Goal: Task Accomplishment & Management: Manage account settings

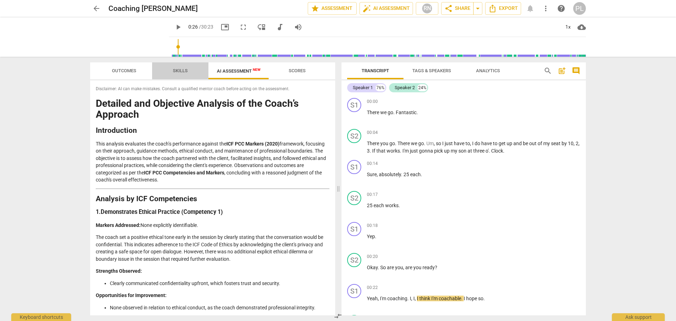
click at [182, 69] on span "Skills" at bounding box center [180, 70] width 15 height 5
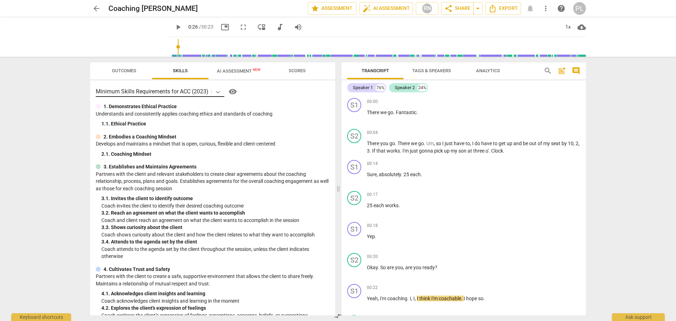
click at [220, 91] on icon at bounding box center [218, 92] width 4 height 2
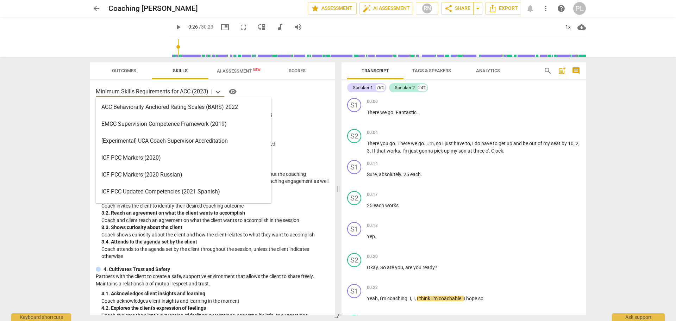
click at [148, 160] on div "ICF PCC Markers (2020)" at bounding box center [183, 157] width 175 height 17
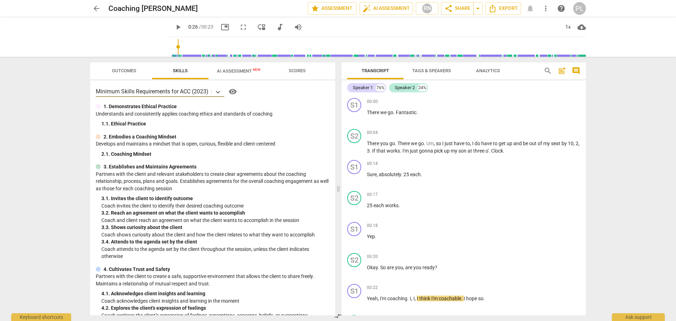
click at [115, 70] on span "Outcomes" at bounding box center [124, 70] width 24 height 5
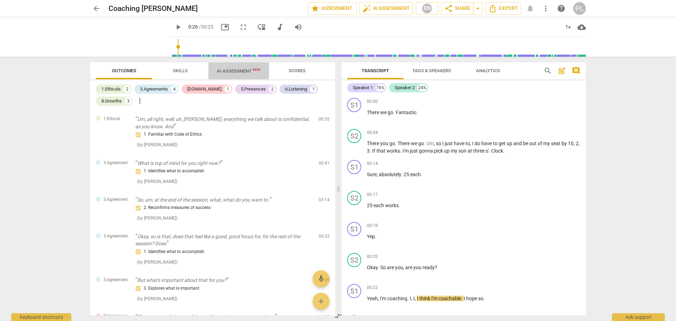
click at [235, 73] on span "AI Assessment New" at bounding box center [239, 70] width 44 height 5
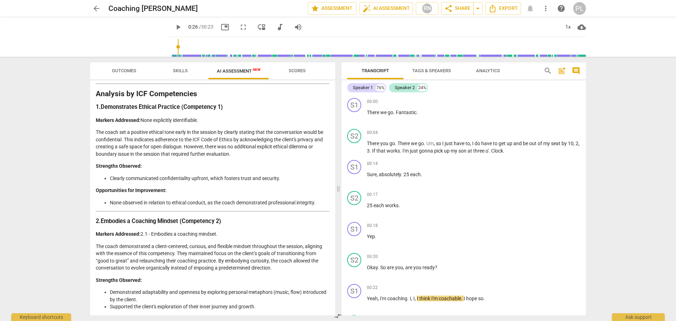
scroll to position [106, 0]
drag, startPoint x: 99, startPoint y: 163, endPoint x: 147, endPoint y: 165, distance: 48.6
click at [147, 165] on p "Strengths Observed:" at bounding box center [213, 165] width 234 height 7
drag, startPoint x: 106, startPoint y: 188, endPoint x: 156, endPoint y: 191, distance: 50.1
click at [156, 191] on strong "Opportunities for Improvement:" at bounding box center [131, 190] width 71 height 6
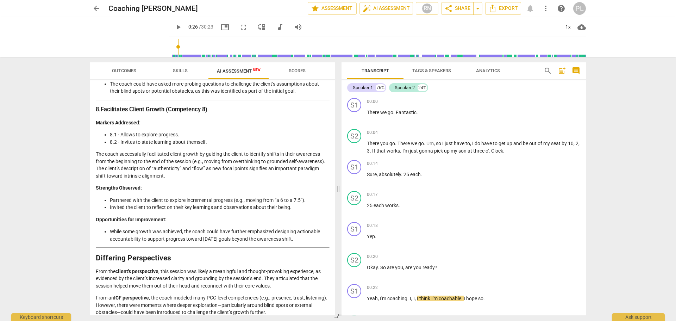
scroll to position [1125, 0]
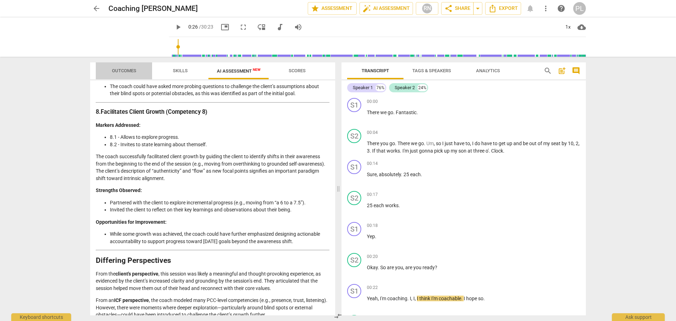
click at [118, 71] on span "Outcomes" at bounding box center [124, 70] width 24 height 5
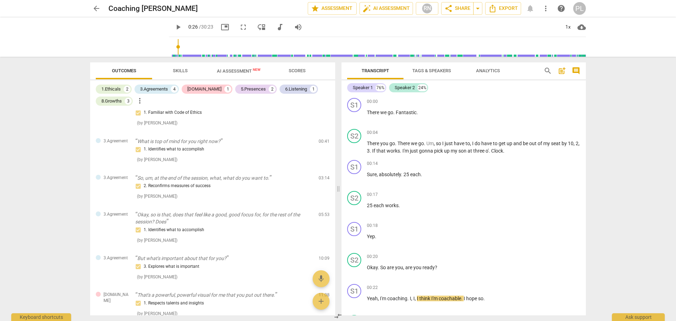
scroll to position [0, 0]
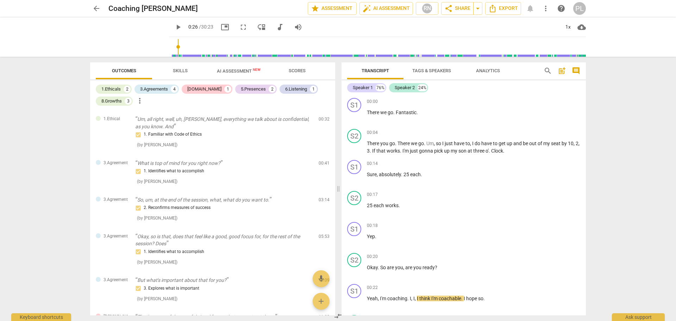
click at [483, 71] on span "Analytics" at bounding box center [488, 70] width 24 height 5
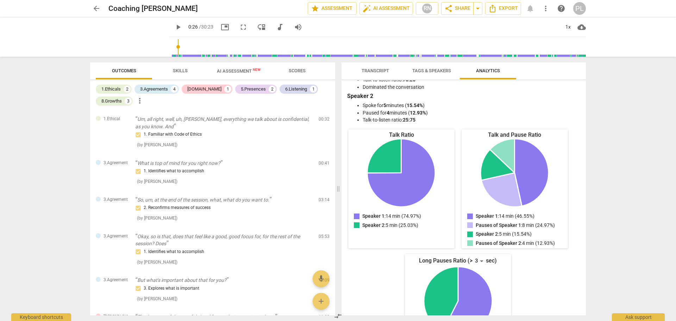
scroll to position [35, 0]
click at [577, 8] on div "PL" at bounding box center [579, 8] width 13 height 13
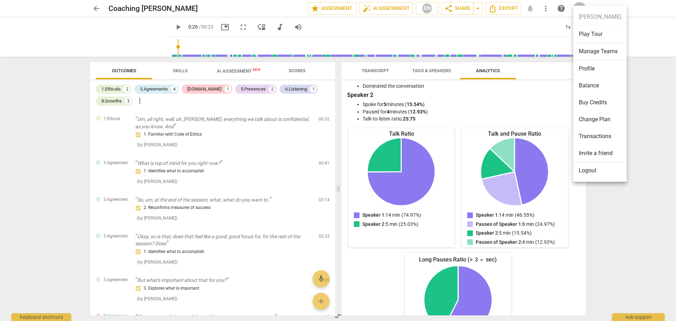
click at [589, 120] on li "Change Plan" at bounding box center [600, 119] width 54 height 17
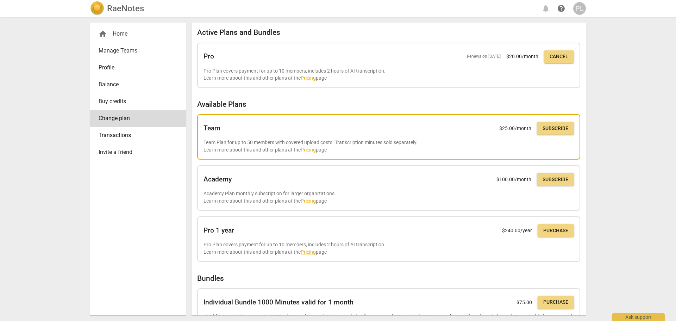
click at [314, 148] on link "Pricing" at bounding box center [308, 150] width 15 height 6
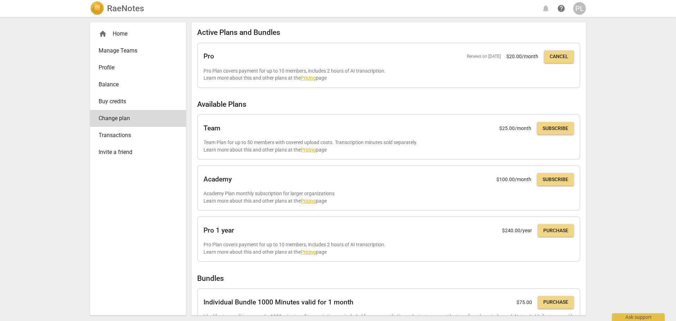
click at [117, 32] on div "home Home" at bounding box center [135, 34] width 73 height 8
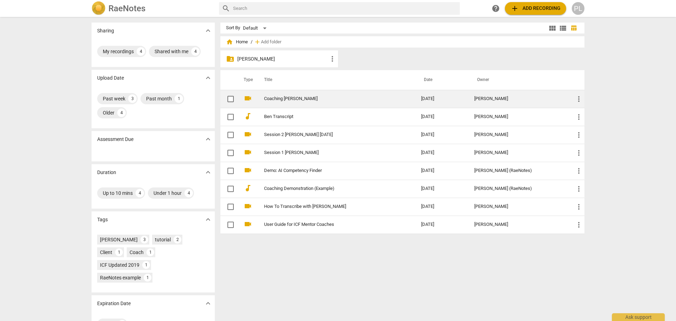
click at [274, 100] on link "Coaching [PERSON_NAME]" at bounding box center [330, 98] width 132 height 5
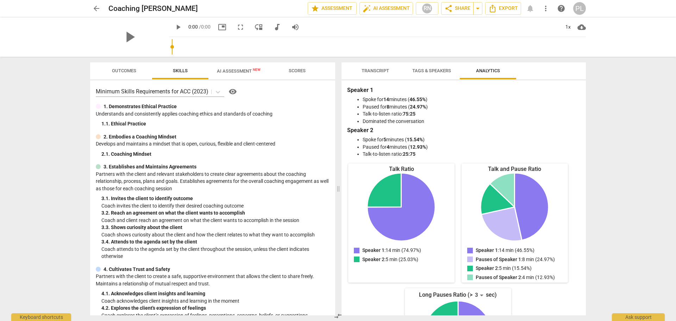
click at [235, 71] on span "AI Assessment New" at bounding box center [239, 70] width 44 height 5
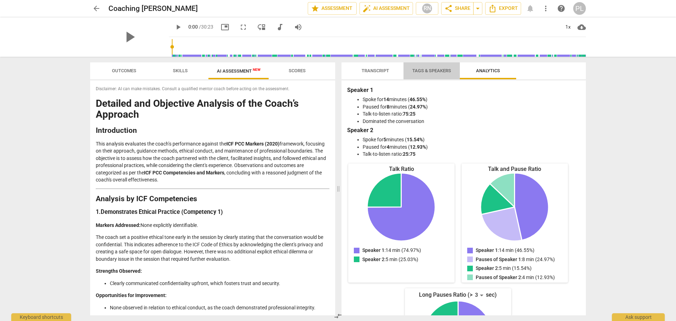
click at [424, 72] on span "Tags & Speakers" at bounding box center [431, 70] width 39 height 5
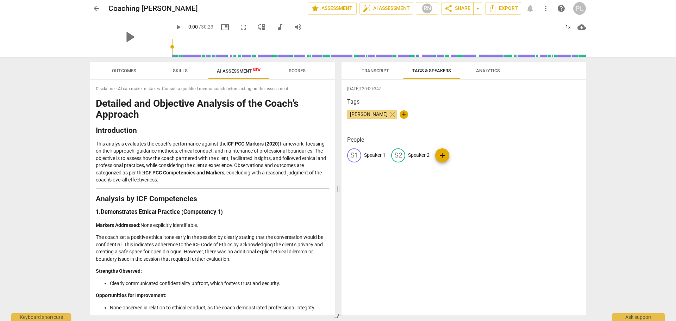
click at [376, 71] on span "Transcript" at bounding box center [375, 70] width 27 height 5
